Goal: Task Accomplishment & Management: Manage account settings

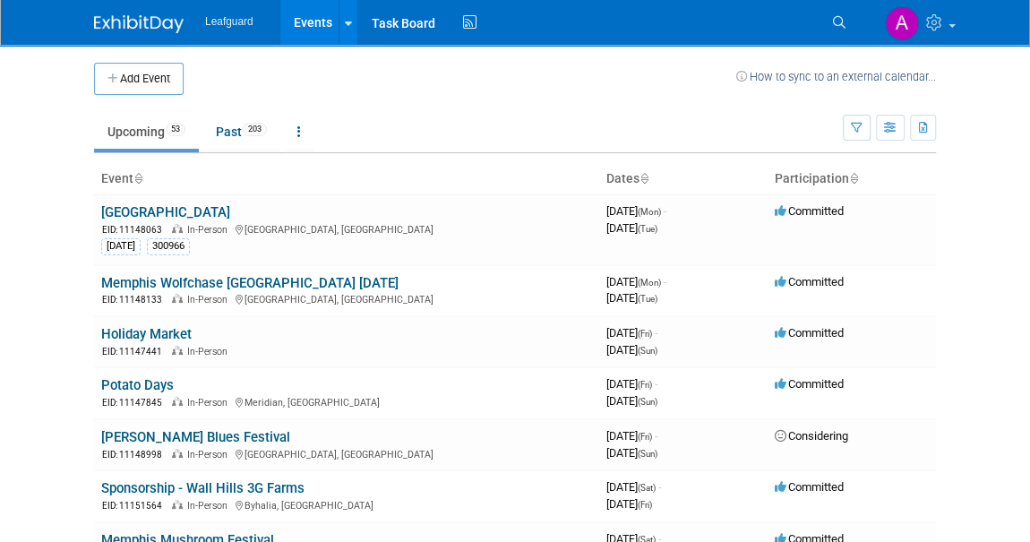
click at [641, 176] on icon at bounding box center [643, 180] width 9 height 12
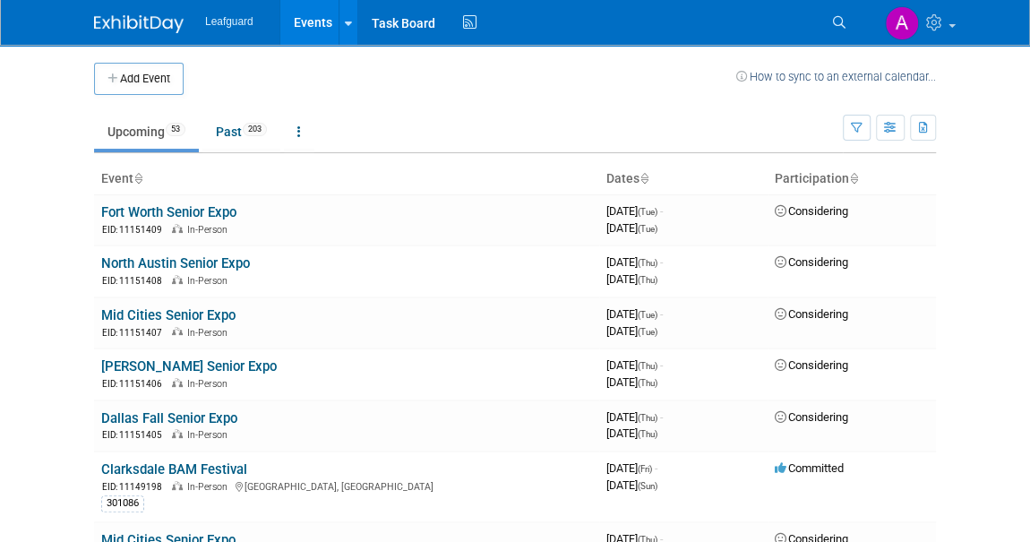
click at [641, 176] on icon at bounding box center [643, 180] width 9 height 12
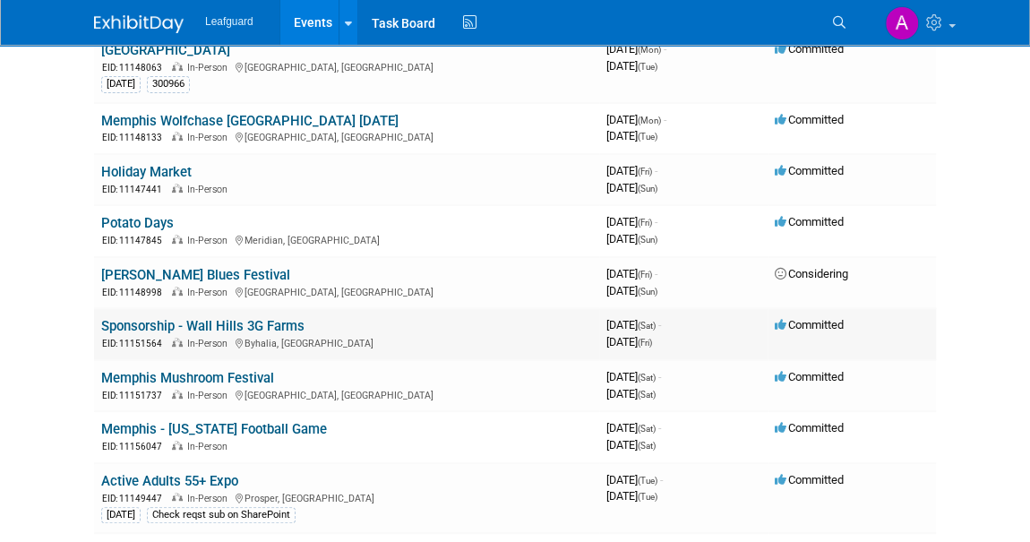
scroll to position [244, 0]
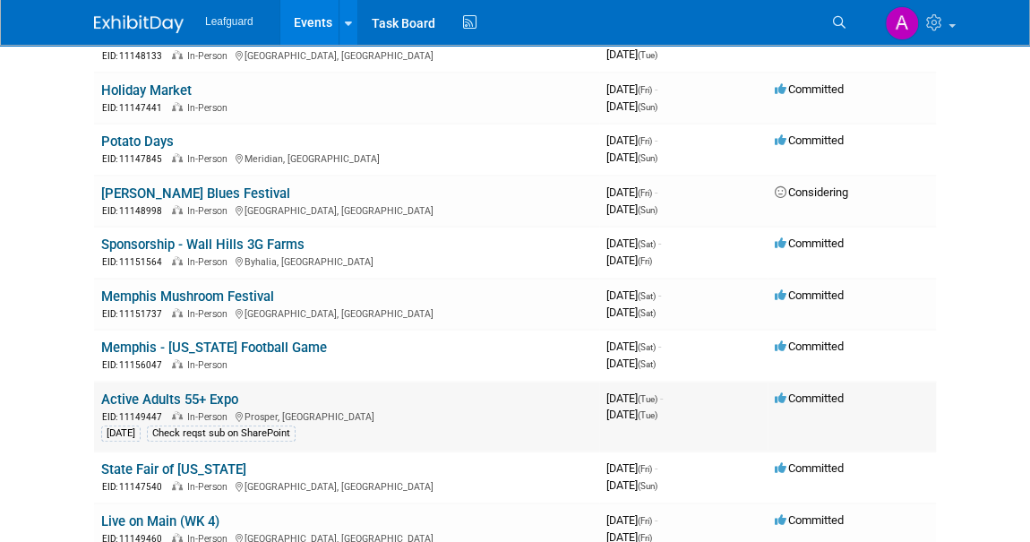
click at [203, 394] on link "Active Adults 55+ Expo" at bounding box center [169, 399] width 137 height 16
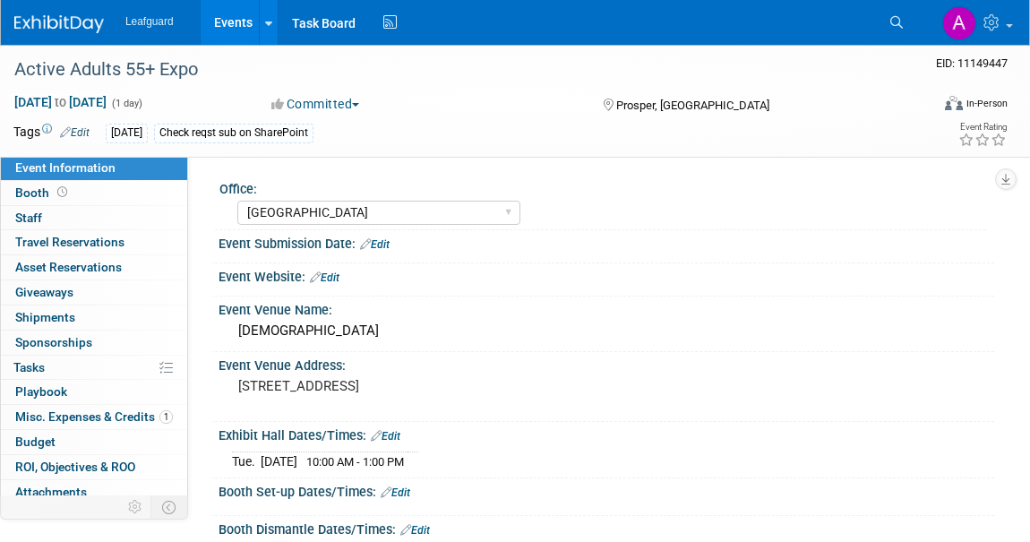
select select "[GEOGRAPHIC_DATA]"
select select "No"
select select "Yes"
select select "Credit Card"
